Goal: Transaction & Acquisition: Purchase product/service

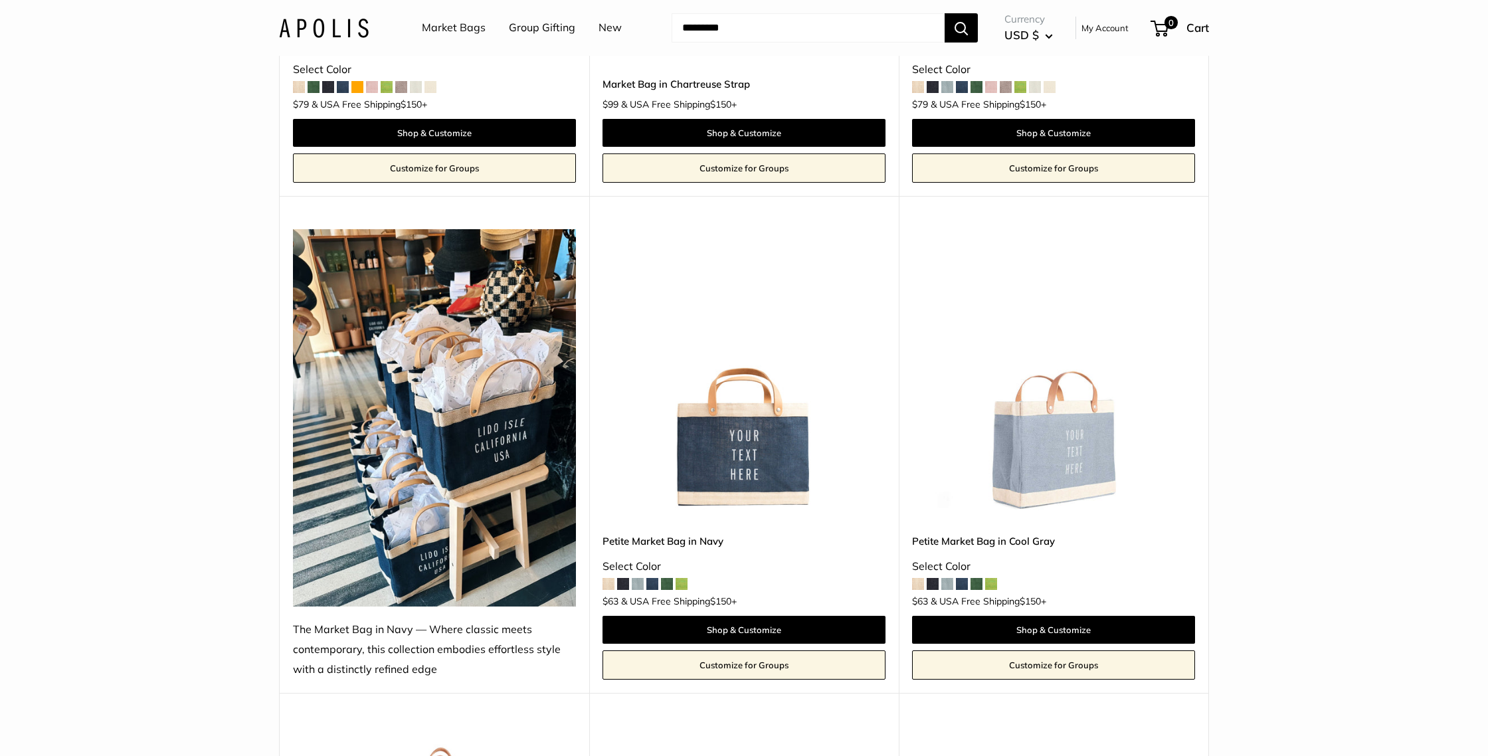
scroll to position [4834, 0]
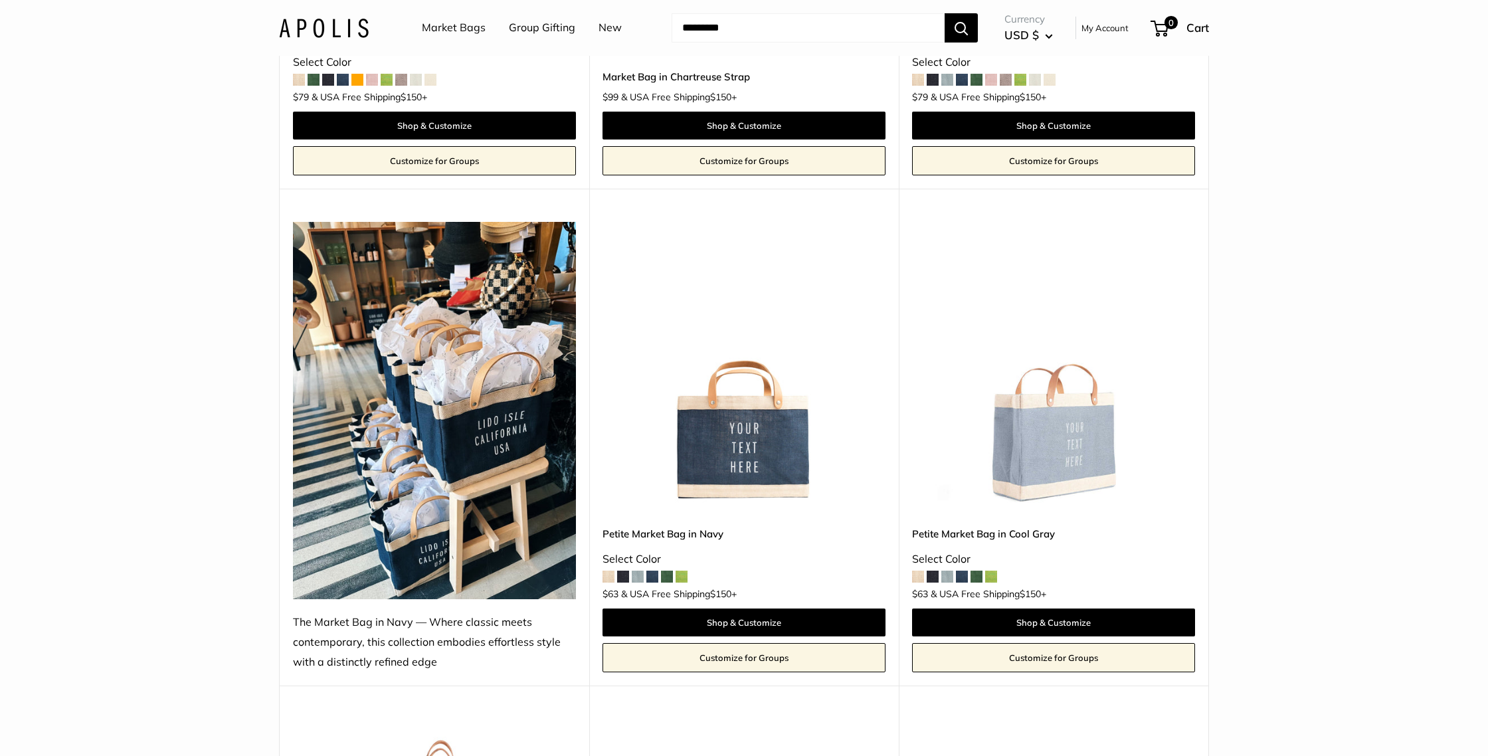
click at [622, 576] on span at bounding box center [623, 577] width 12 height 12
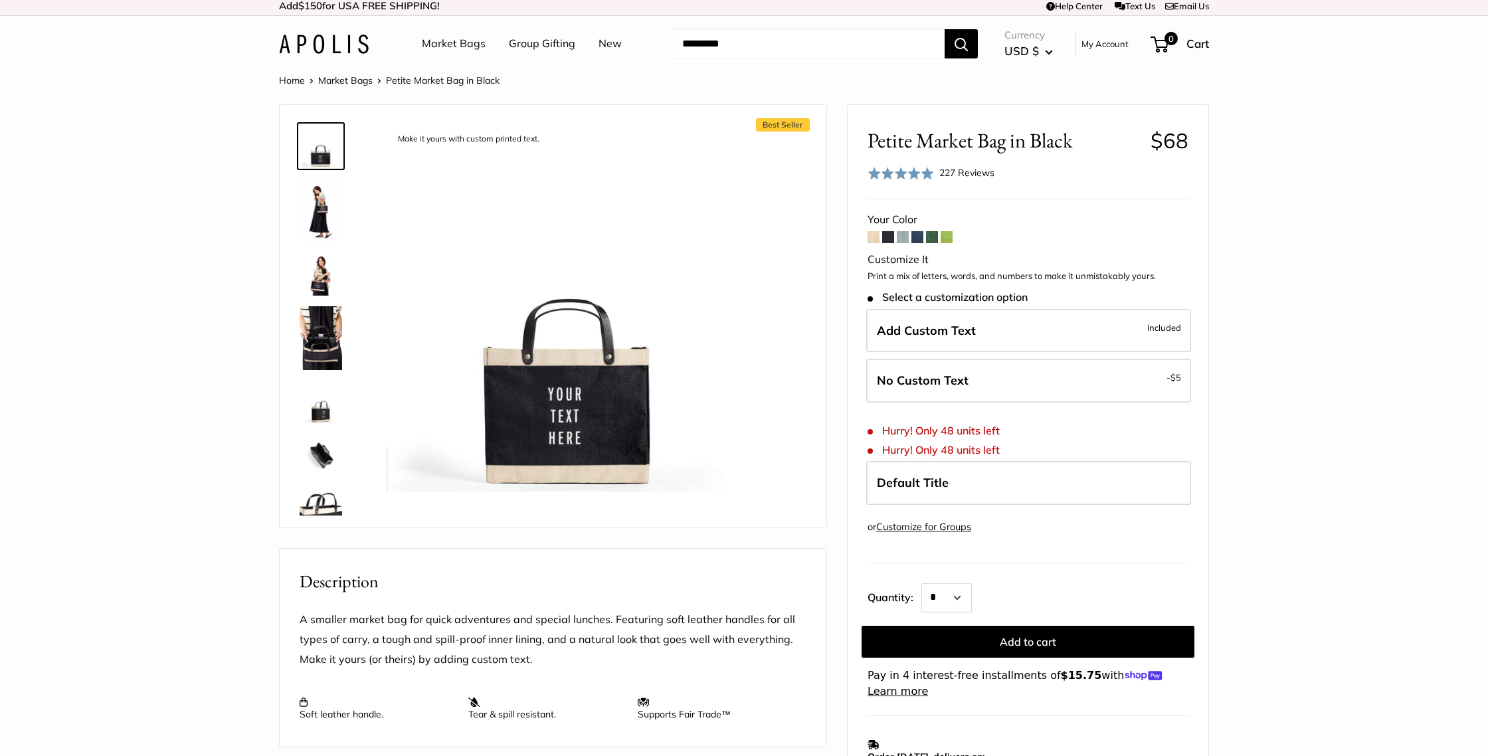
scroll to position [5, 0]
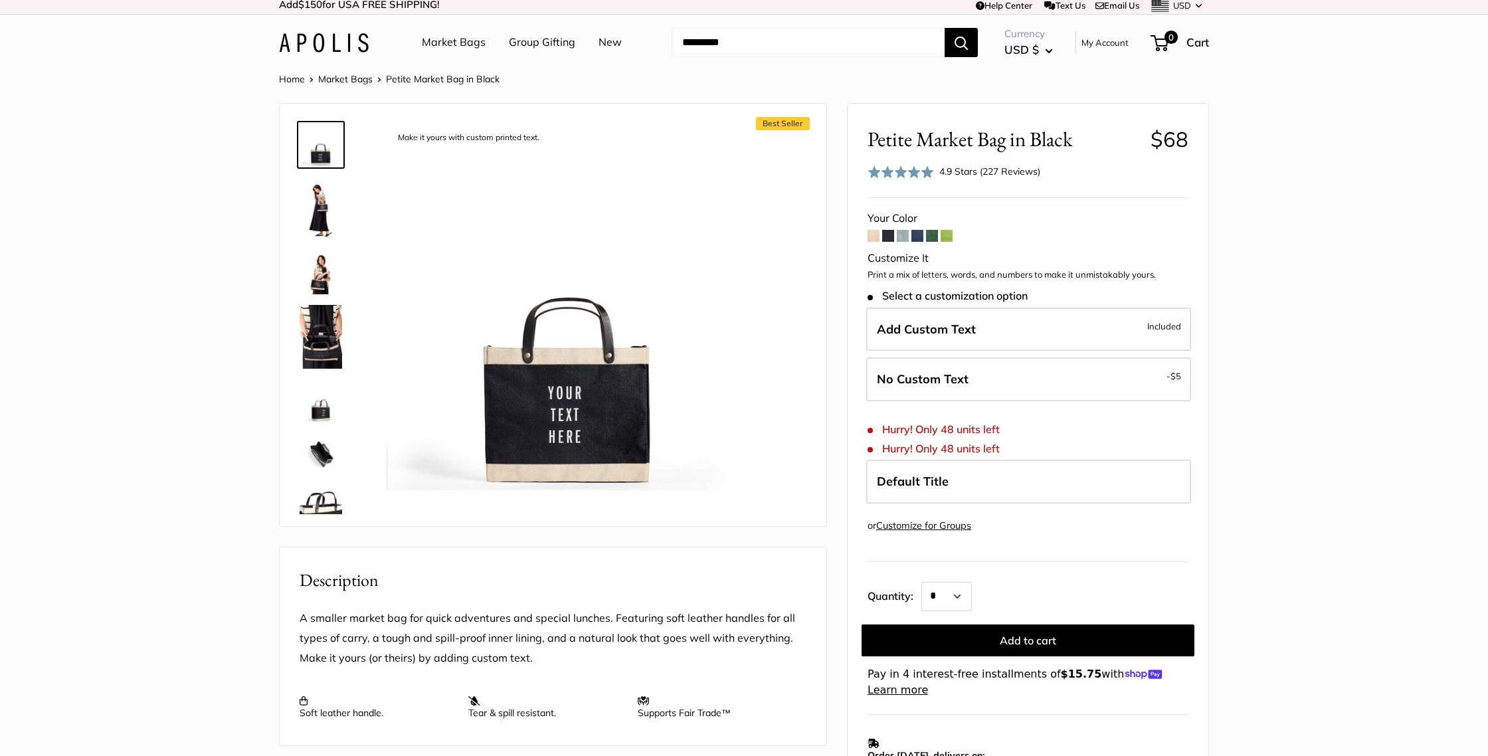
click at [875, 234] on span at bounding box center [873, 236] width 12 height 12
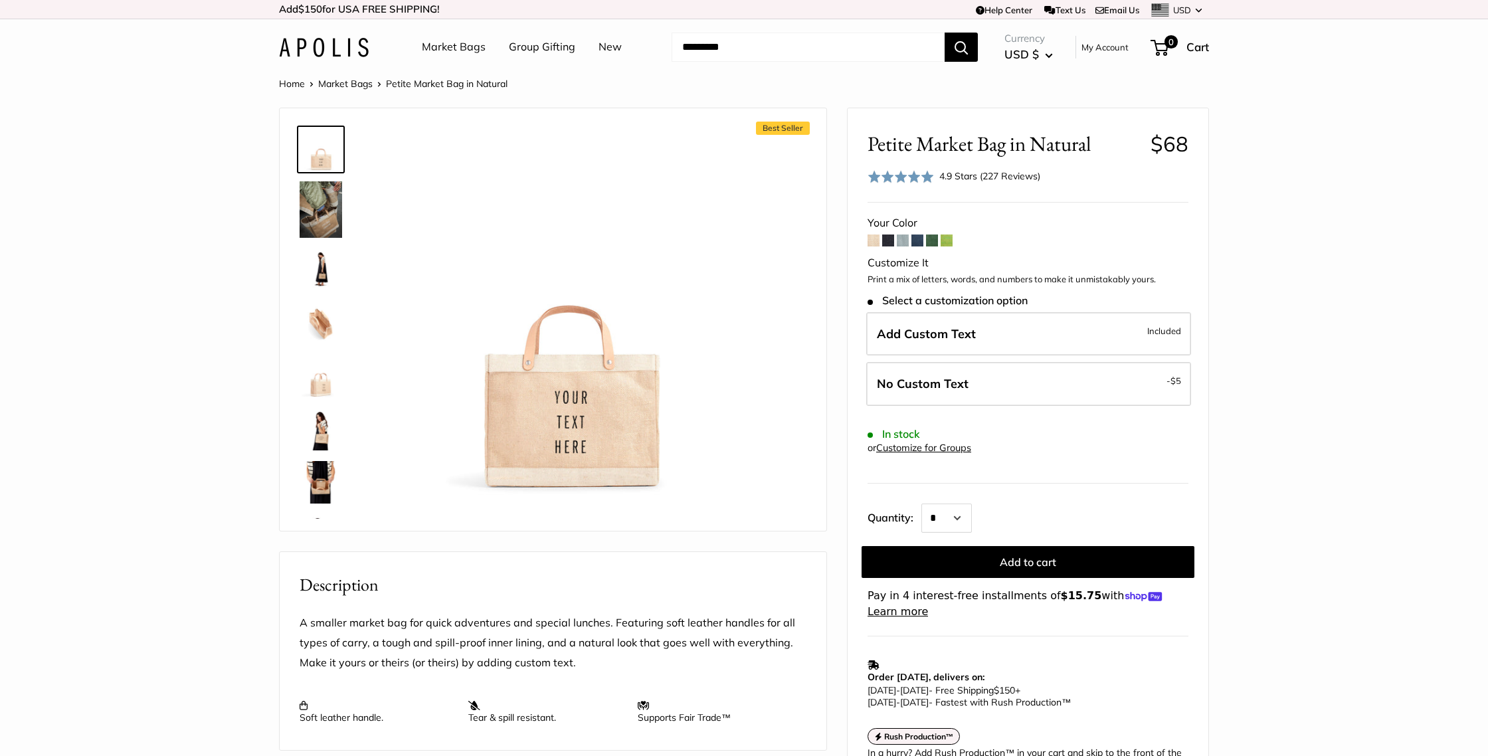
click at [887, 238] on span at bounding box center [888, 240] width 12 height 12
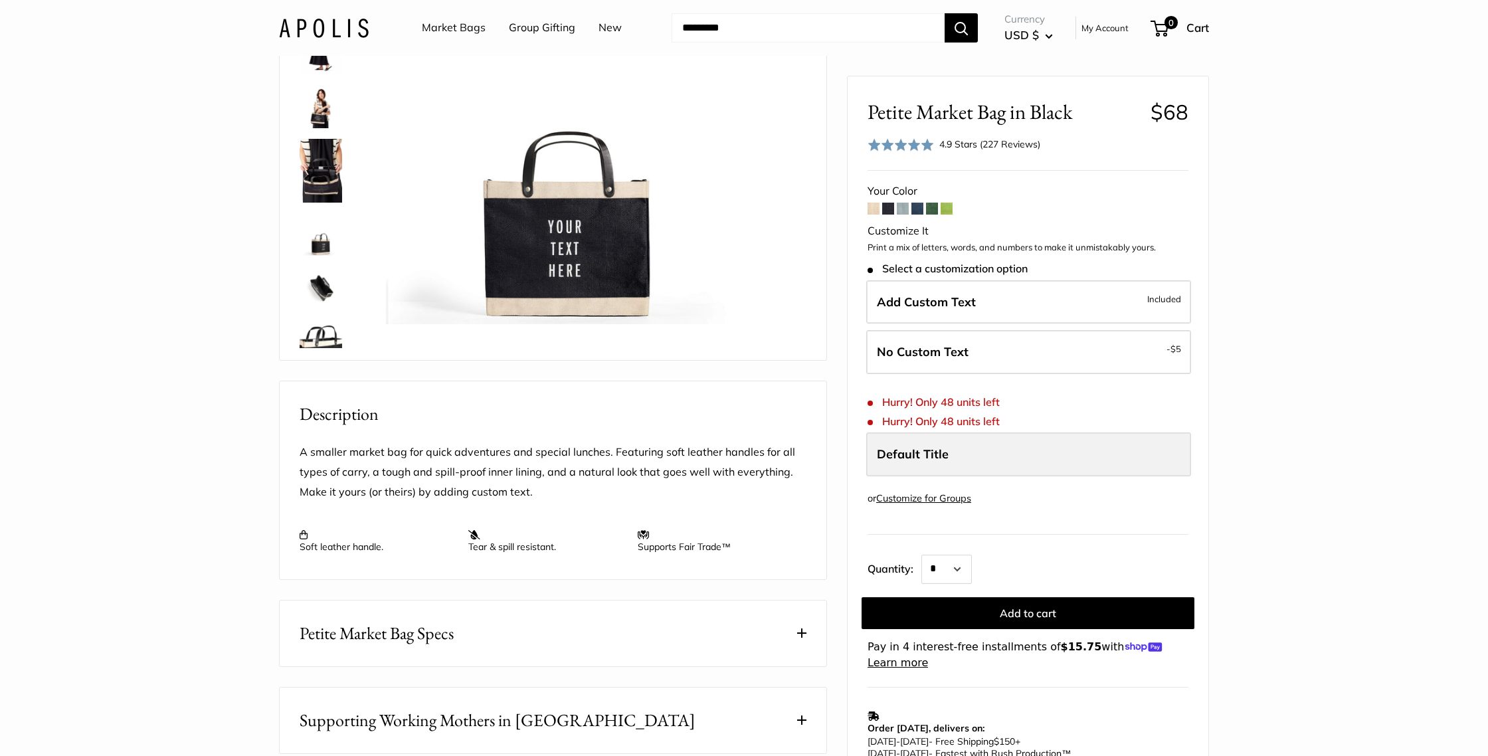
scroll to position [174, 0]
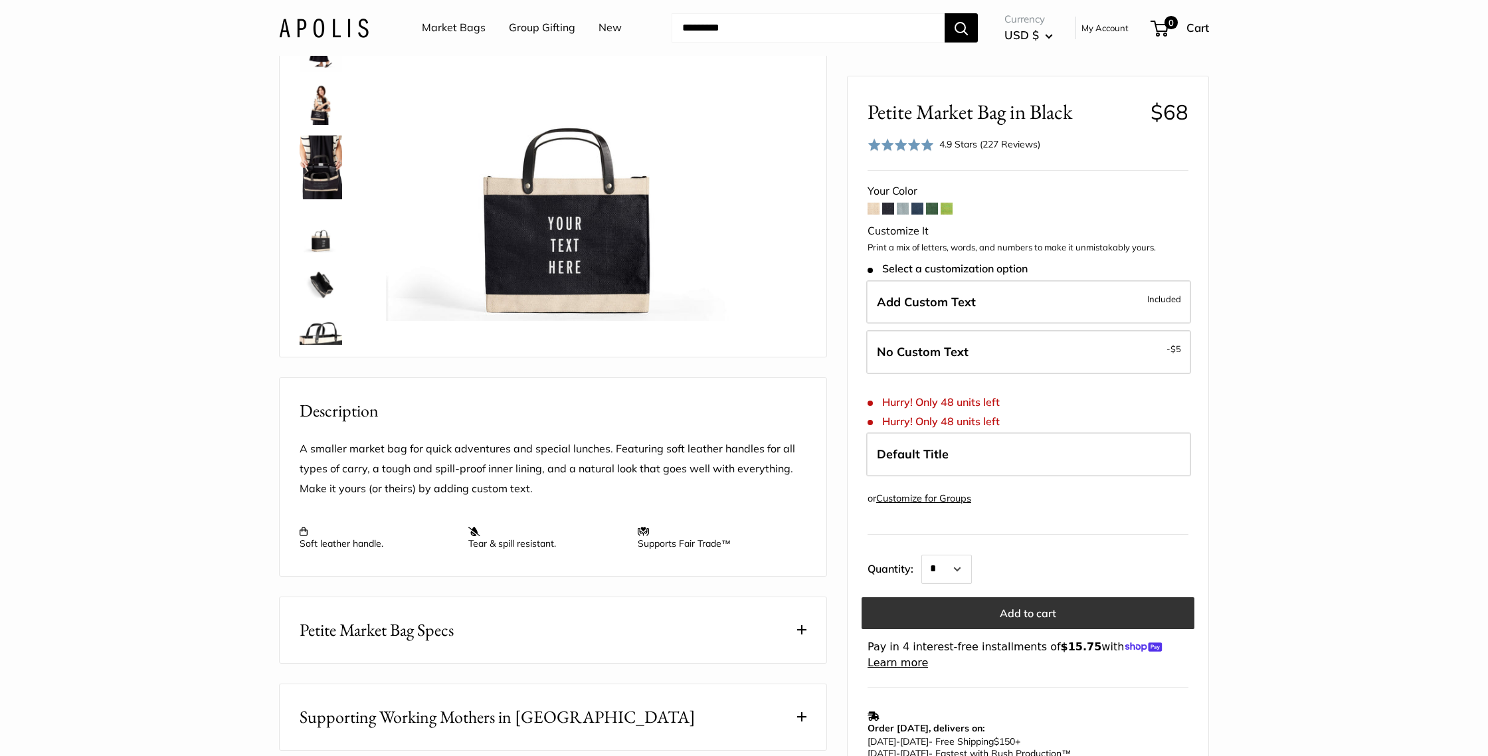
click at [1020, 606] on button "Add to cart" at bounding box center [1027, 613] width 333 height 32
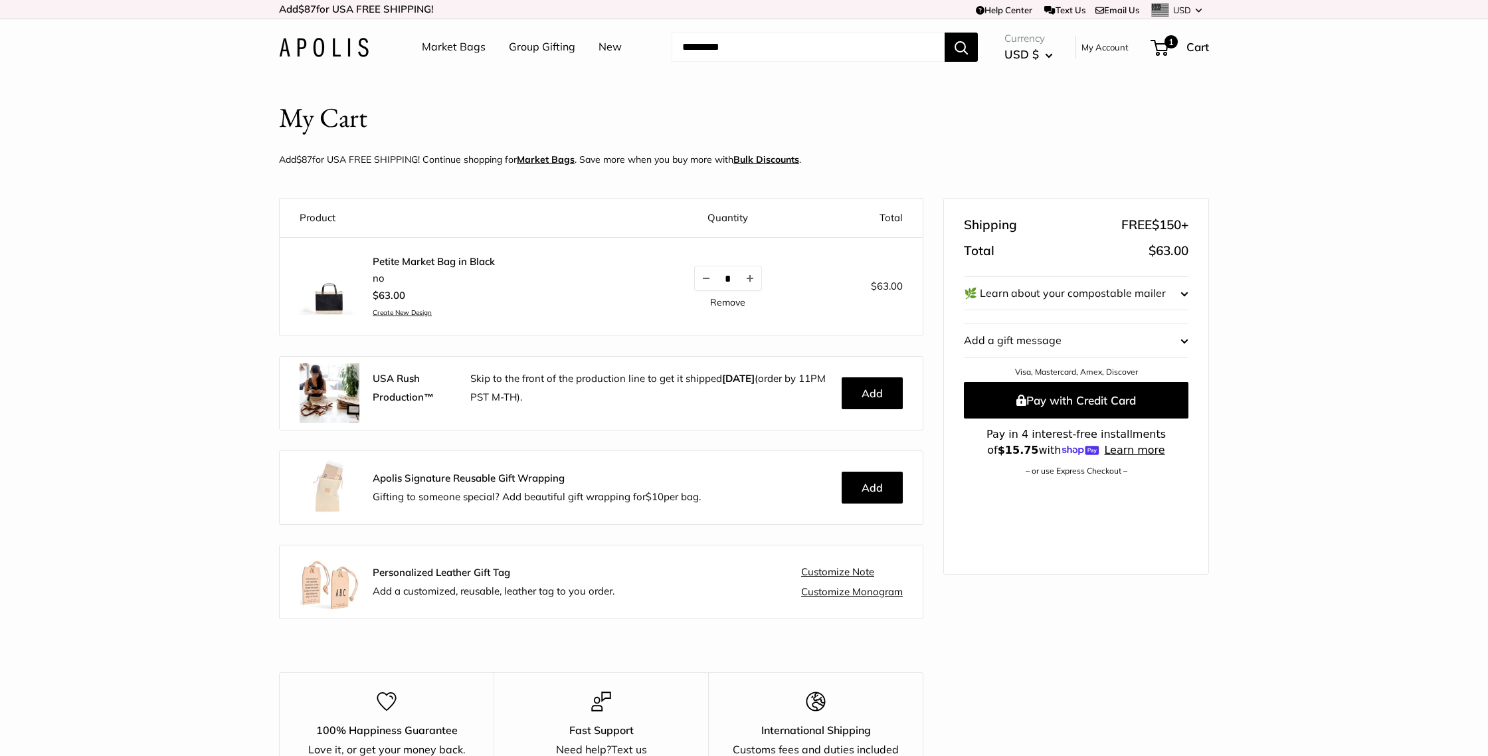
click at [966, 494] on shop-pay-wallet-button at bounding box center [965, 487] width 3 height 13
